Goal: Find specific page/section: Find specific page/section

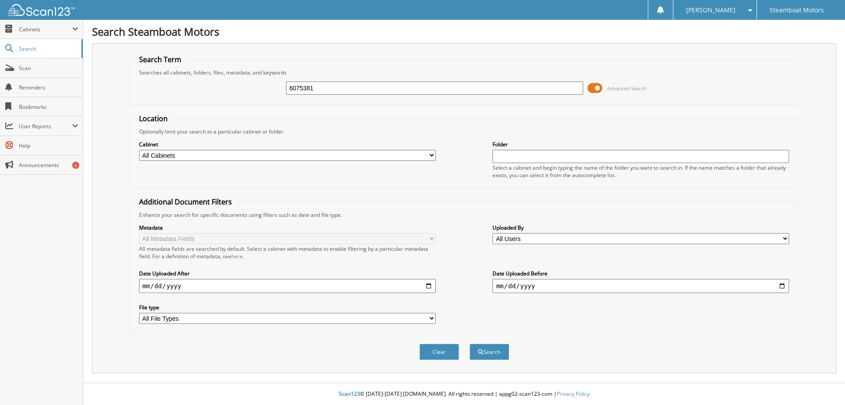
type input "6075381"
click at [470, 343] on button "Search" at bounding box center [490, 351] width 40 height 16
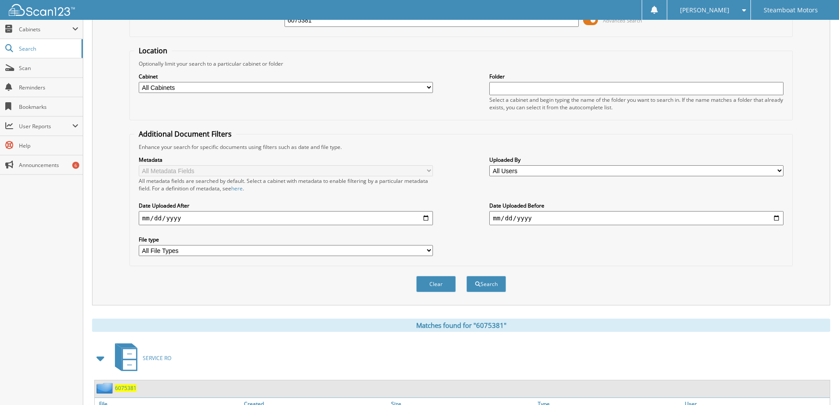
scroll to position [141, 0]
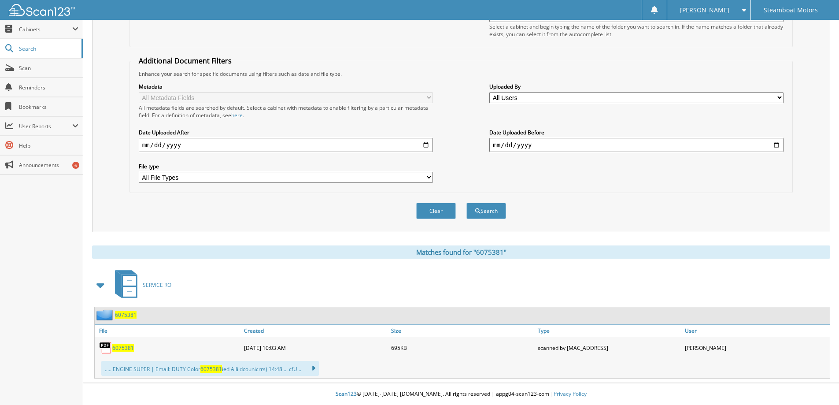
click at [129, 348] on span "6075381" at bounding box center [123, 347] width 22 height 7
